Goal: Find contact information: Find contact information

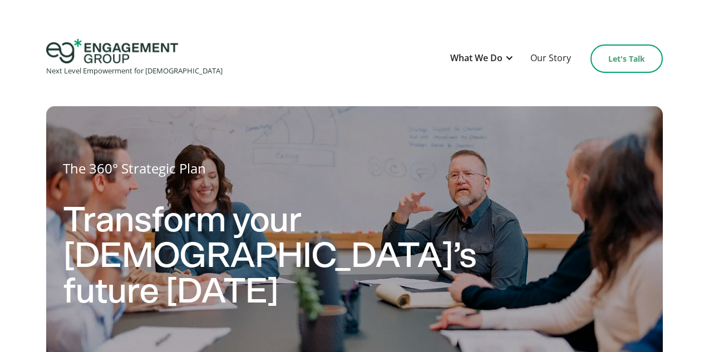
click at [633, 62] on link "Let's Talk" at bounding box center [626, 59] width 72 height 28
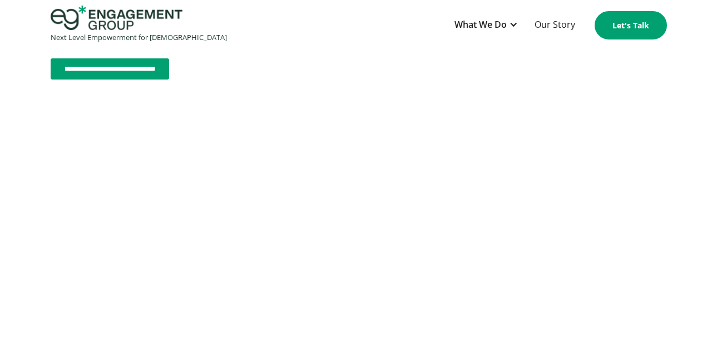
scroll to position [686, 0]
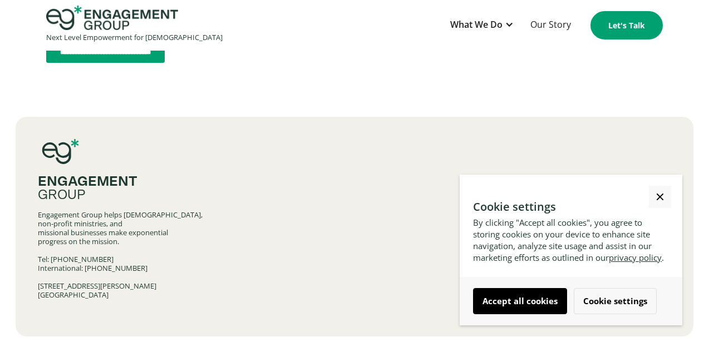
drag, startPoint x: 150, startPoint y: 265, endPoint x: 96, endPoint y: 265, distance: 54.0
click at [96, 265] on div "Engagement Group helps churches, non-profit ministries, and missional businesse…" at bounding box center [354, 254] width 633 height 89
copy div "469-619-1230"
click at [480, 32] on div "What We Do" at bounding box center [482, 25] width 75 height 27
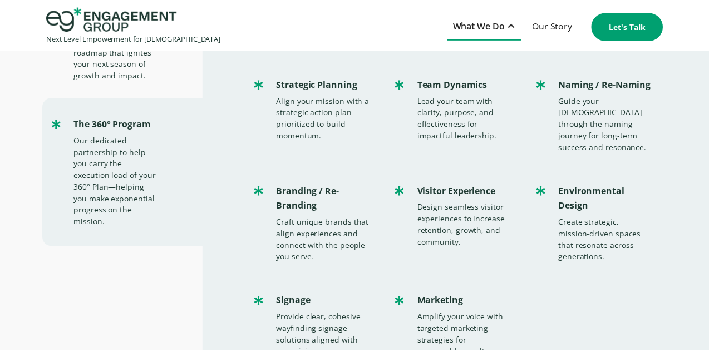
scroll to position [211, 0]
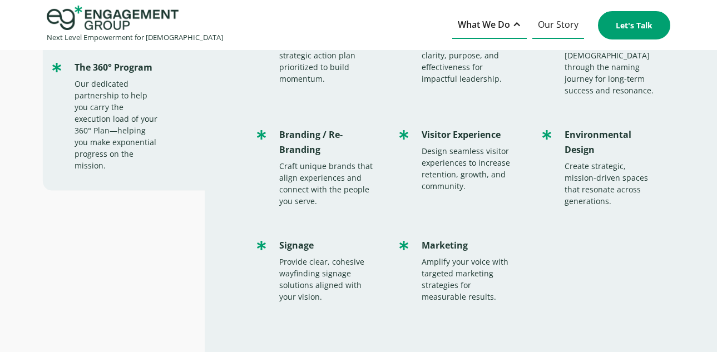
click at [549, 18] on link "Our Story" at bounding box center [559, 25] width 52 height 27
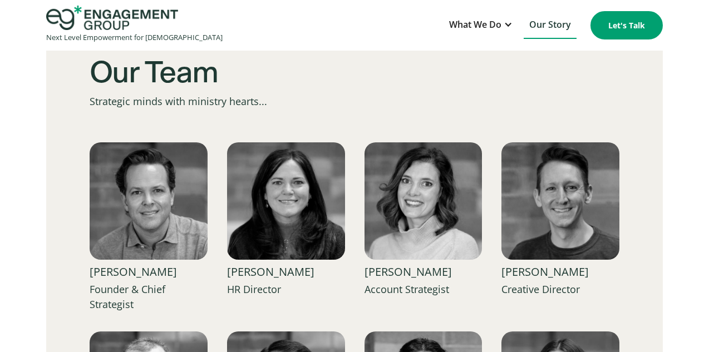
scroll to position [1391, 0]
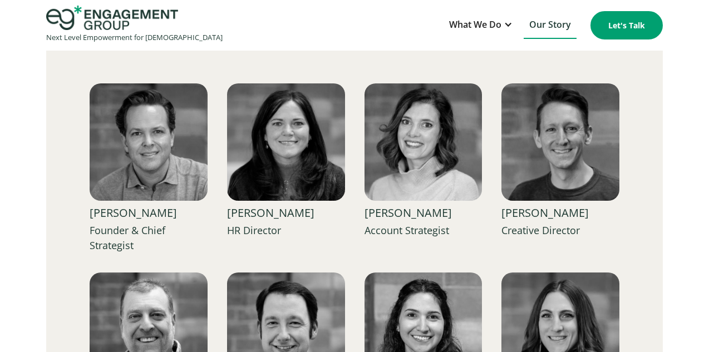
drag, startPoint x: 176, startPoint y: 211, endPoint x: 81, endPoint y: 210, distance: 95.2
click at [81, 210] on div "Our Team Strategic minds with ministry hearts... Richard Reising Founder & Chie…" at bounding box center [354, 327] width 617 height 750
copy div "Richard Reising"
drag, startPoint x: 319, startPoint y: 213, endPoint x: 225, endPoint y: 213, distance: 94.1
click at [225, 213] on div "Richard Reising Founder & Chief Strategist Richard Reising Founder & Chief Stra…" at bounding box center [355, 350] width 530 height 535
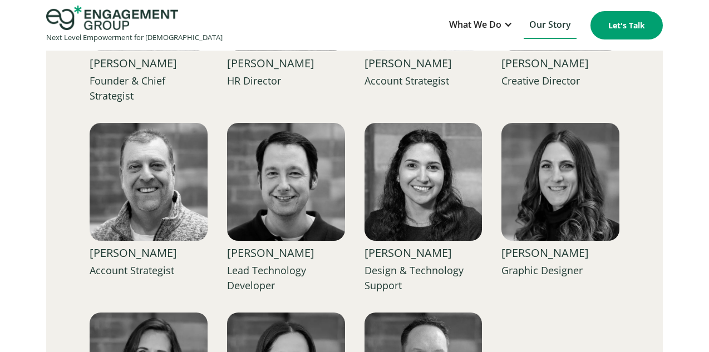
scroll to position [1558, 0]
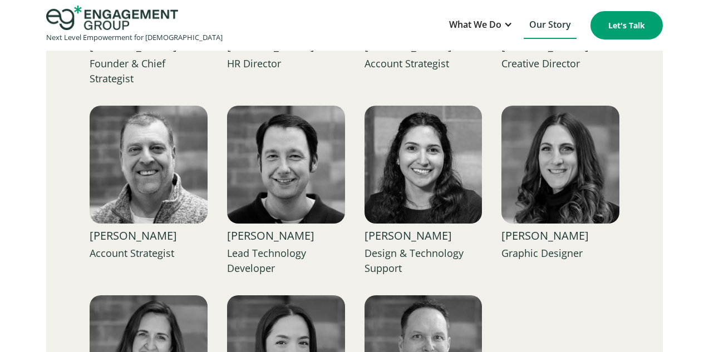
drag, startPoint x: 194, startPoint y: 235, endPoint x: 78, endPoint y: 230, distance: 115.9
click at [78, 230] on div "Our Team Strategic minds with ministry hearts... Richard Reising Founder & Chie…" at bounding box center [354, 160] width 617 height 750
copy div "Darren MacDonald"
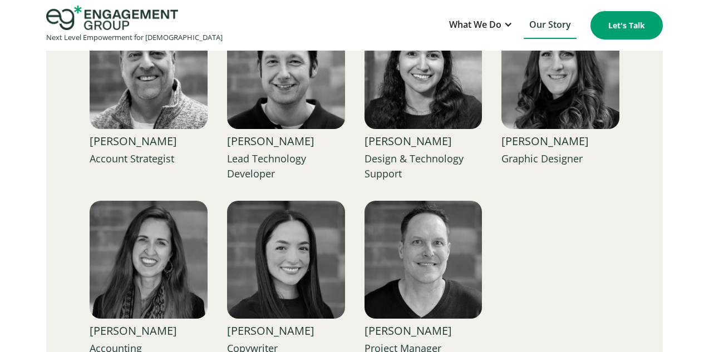
scroll to position [1670, 0]
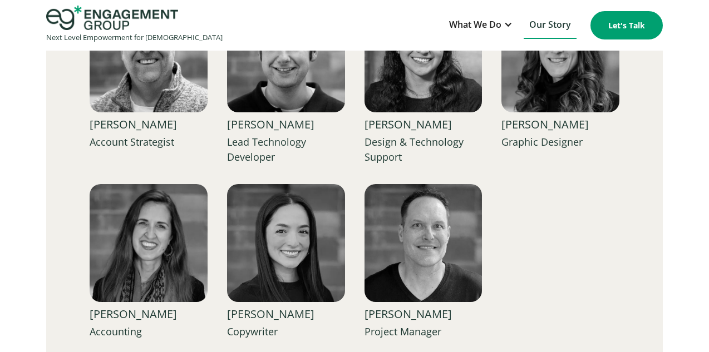
click at [138, 96] on img at bounding box center [149, 53] width 118 height 118
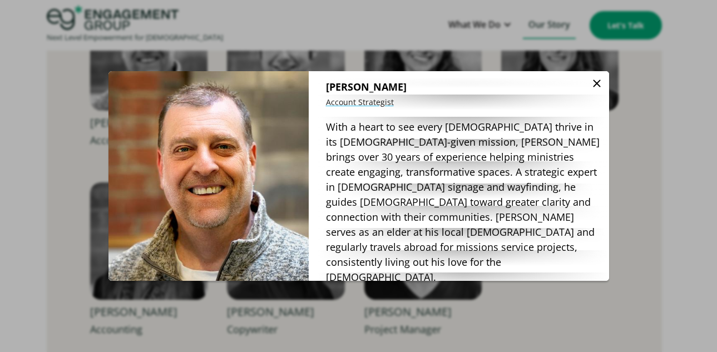
click at [358, 105] on div "Account Strategist" at bounding box center [463, 102] width 275 height 15
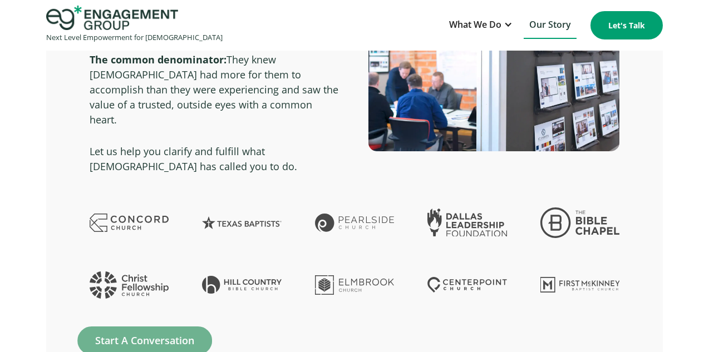
scroll to position [2282, 0]
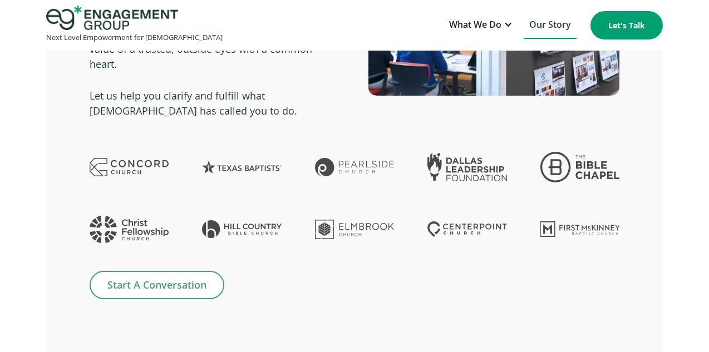
click at [180, 271] on link "Start A Conversation" at bounding box center [157, 285] width 135 height 28
